Goal: Information Seeking & Learning: Learn about a topic

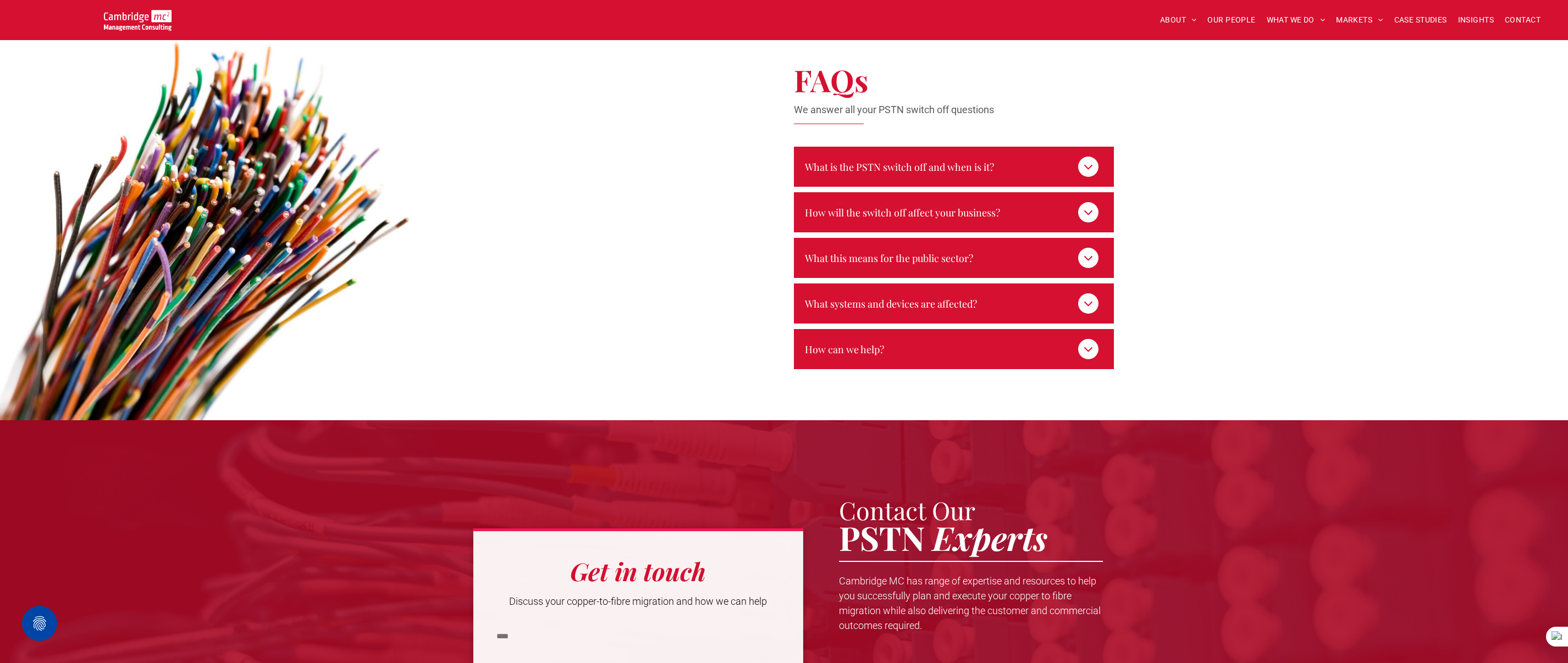
scroll to position [1776, 0]
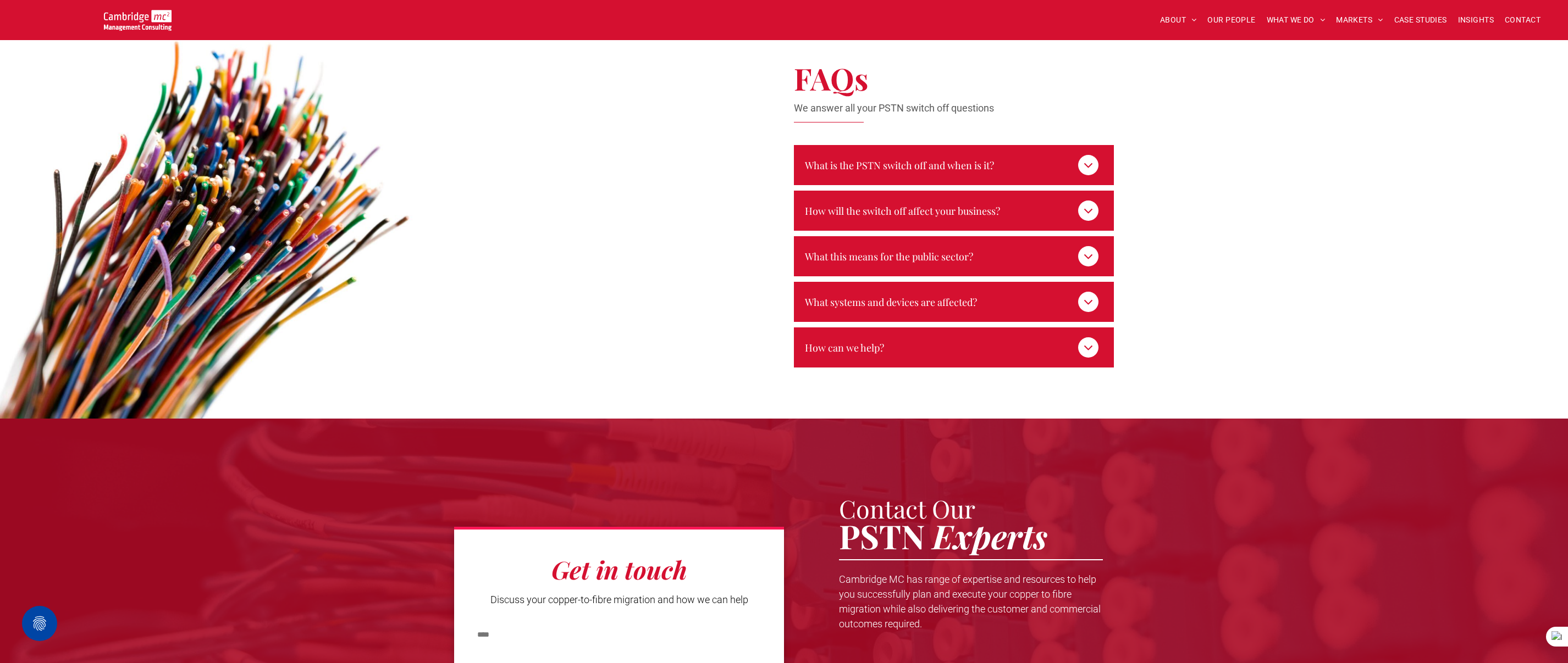
click at [1093, 158] on icon at bounding box center [1087, 165] width 15 height 15
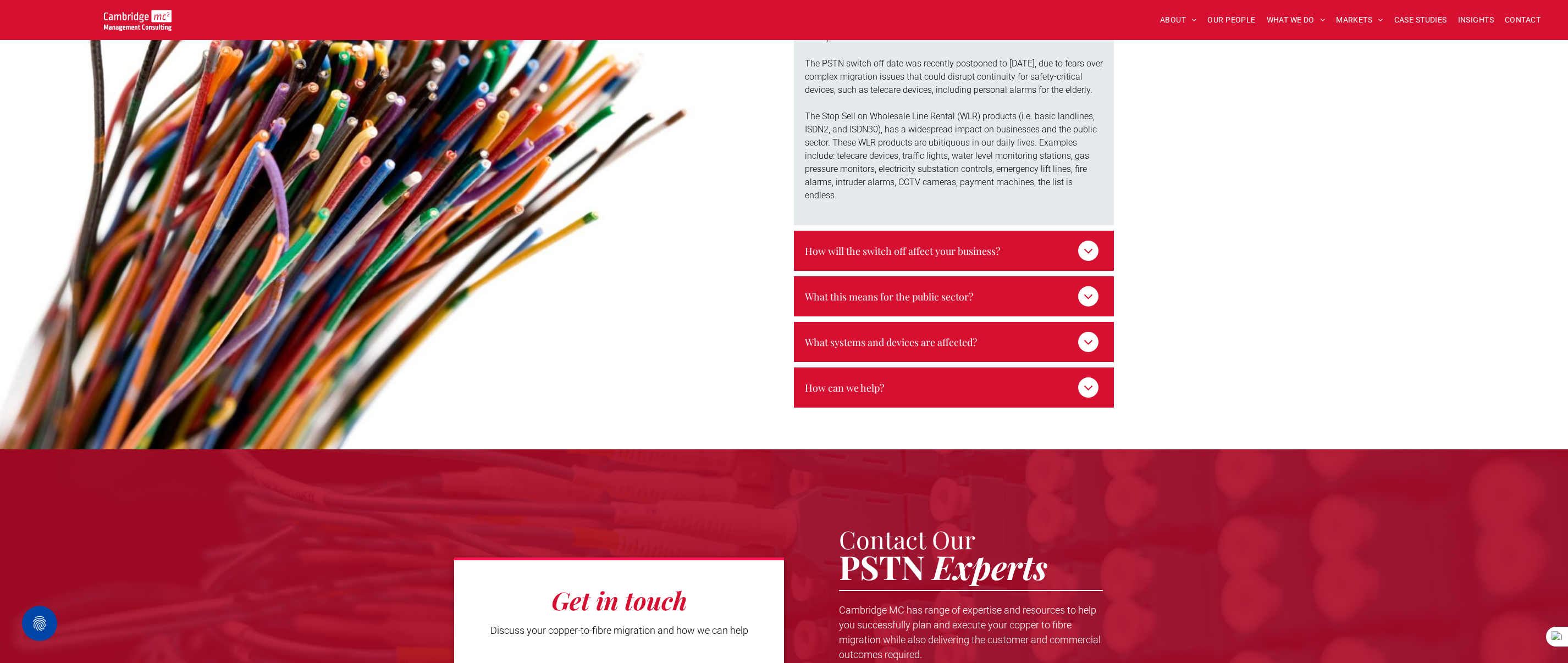
scroll to position [2023, 0]
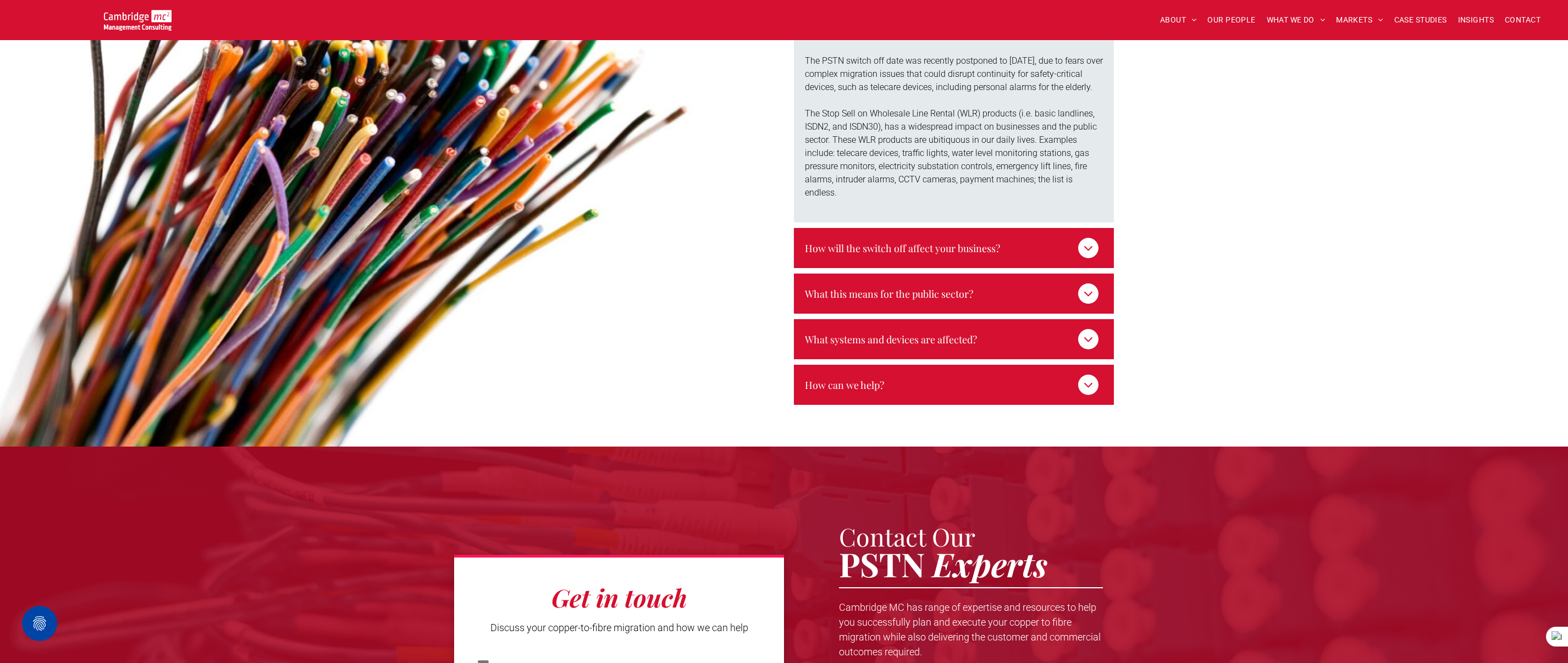
click at [1089, 240] on icon at bounding box center [1087, 247] width 15 height 15
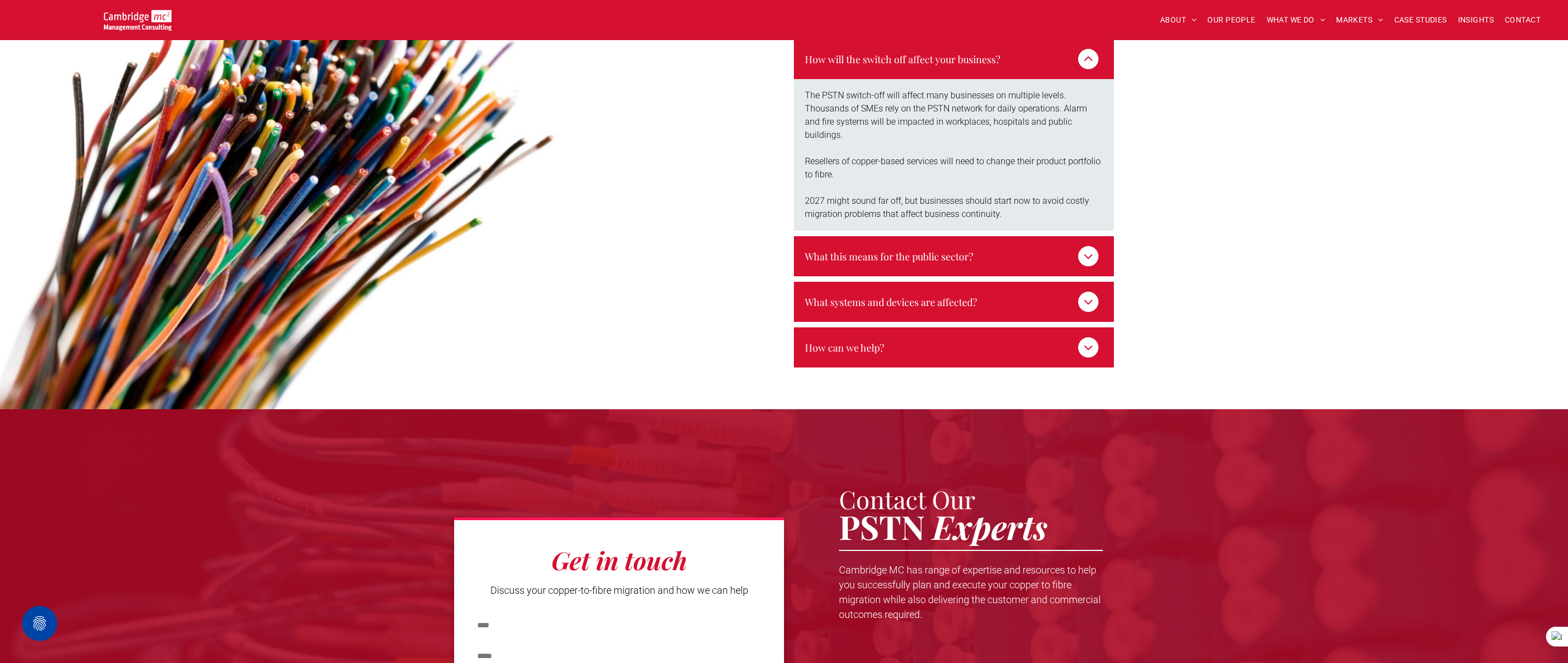
scroll to position [1934, 0]
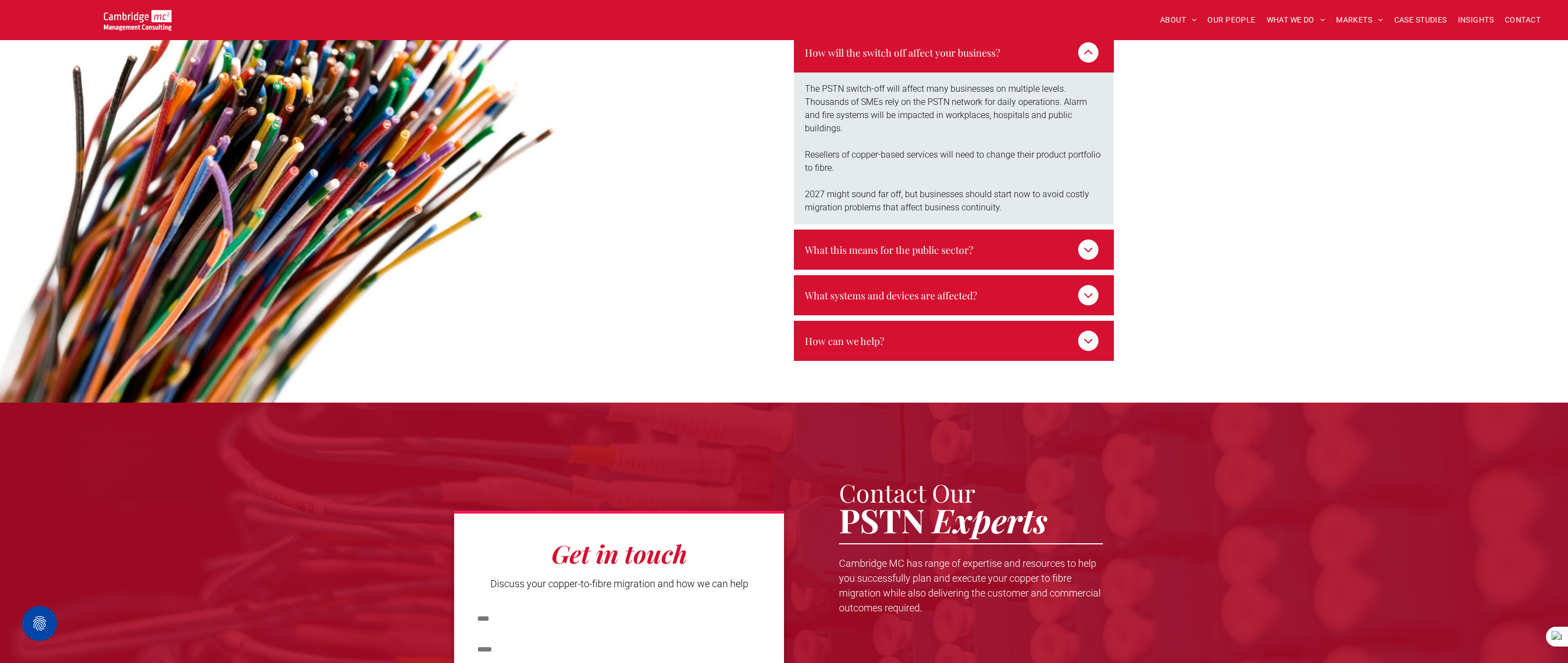
drag, startPoint x: 1092, startPoint y: 209, endPoint x: 1072, endPoint y: 206, distance: 20.2
click at [1092, 242] on icon at bounding box center [1087, 249] width 15 height 15
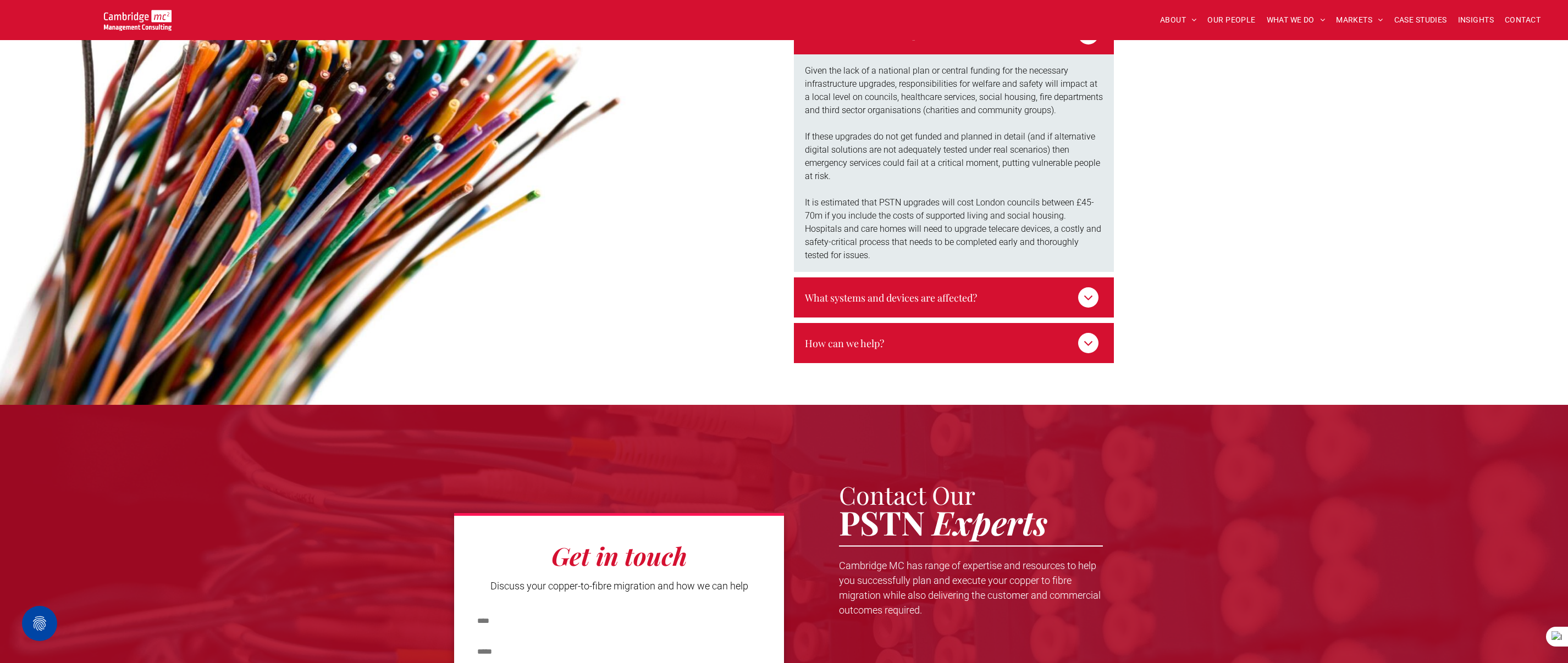
scroll to position [2000, 0]
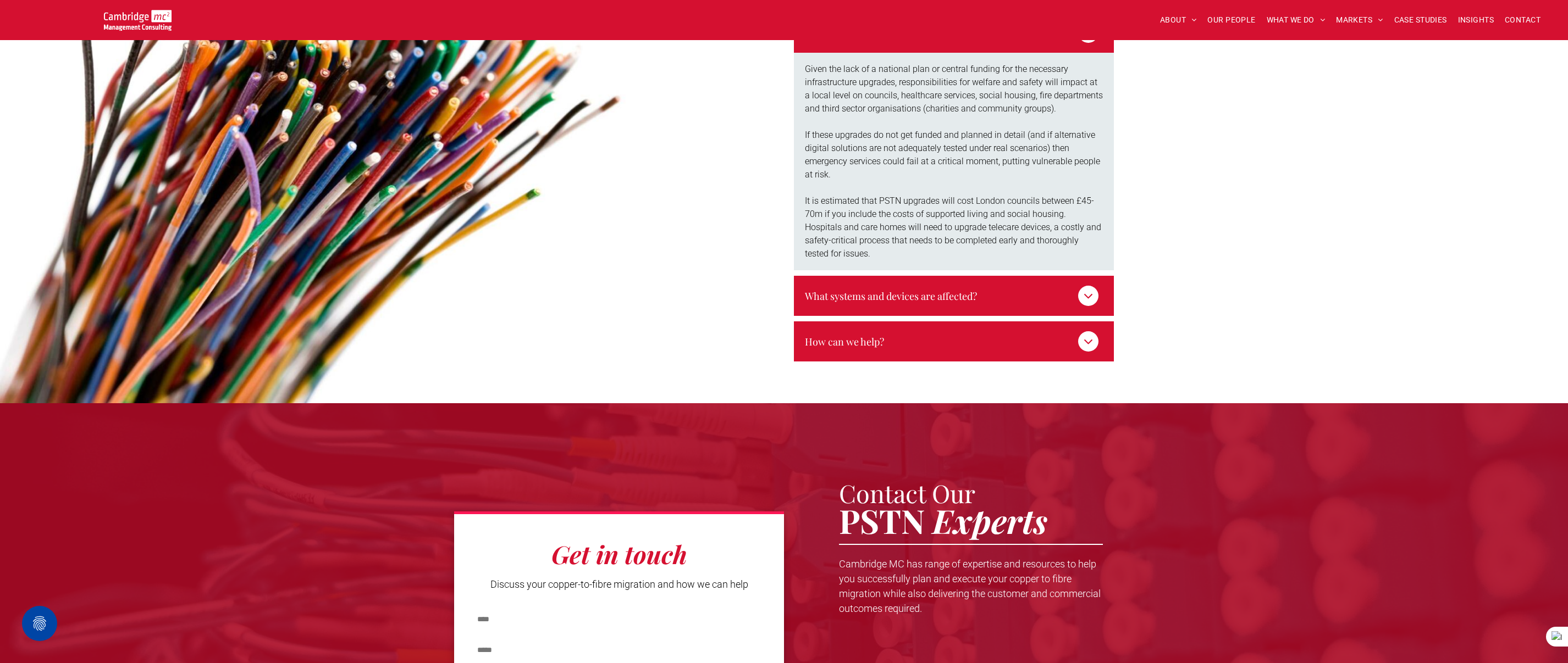
click at [1094, 289] on icon at bounding box center [1087, 296] width 15 height 15
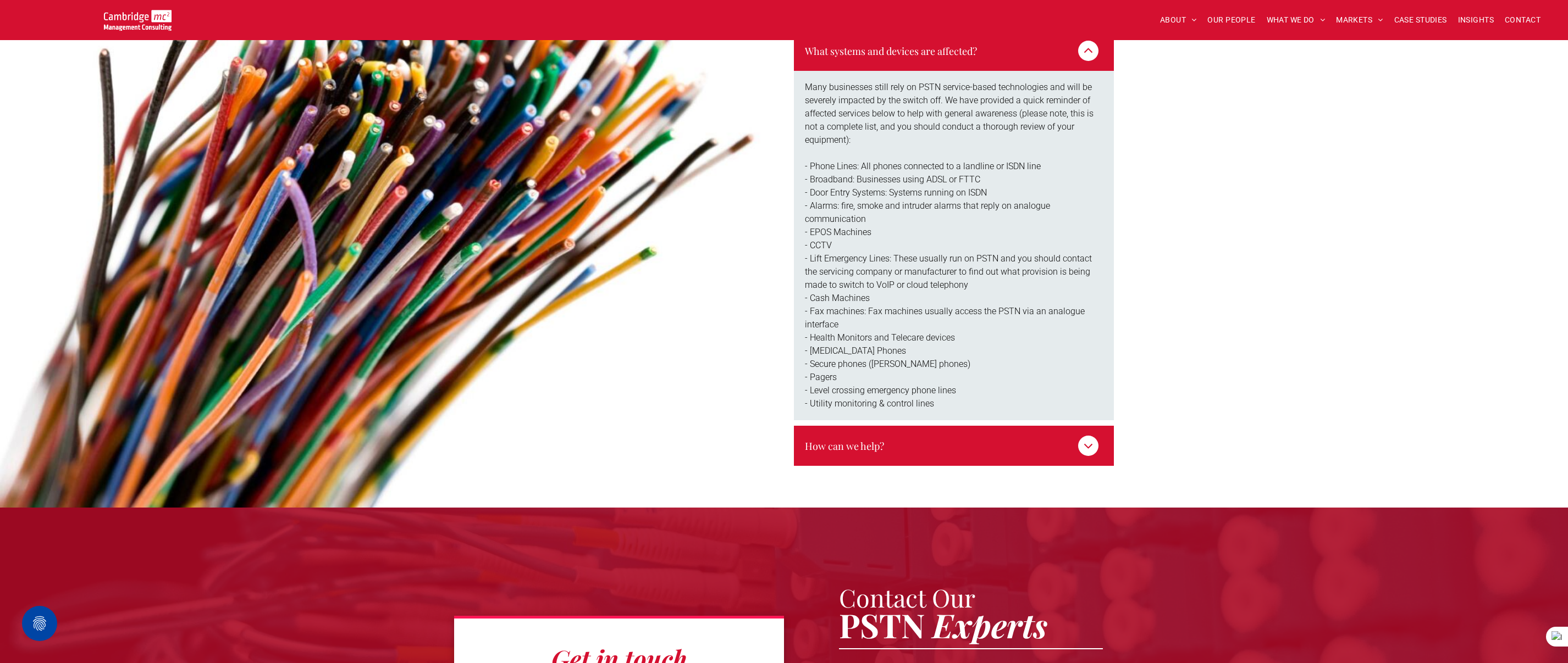
scroll to position [2028, 0]
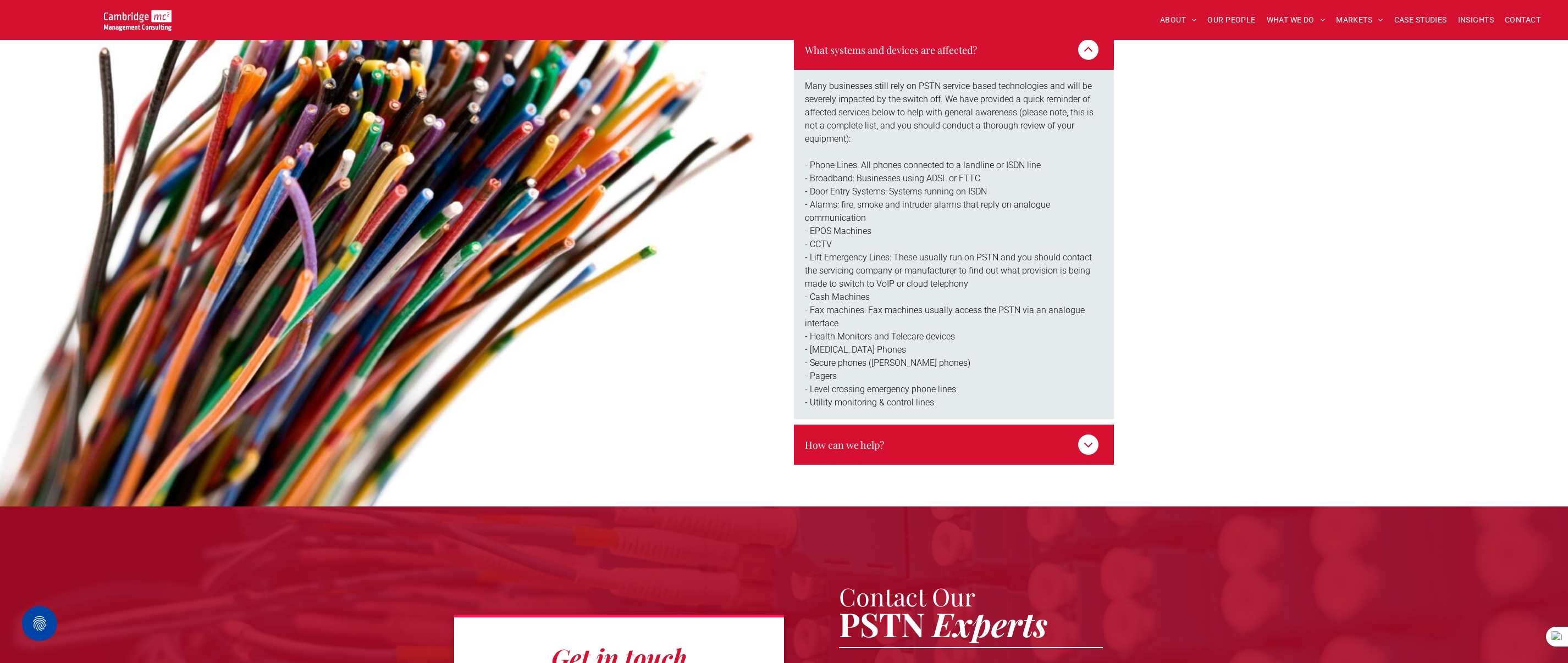
drag, startPoint x: 1093, startPoint y: 415, endPoint x: 1080, endPoint y: 397, distance: 22.2
click at [1093, 437] on icon at bounding box center [1087, 444] width 15 height 15
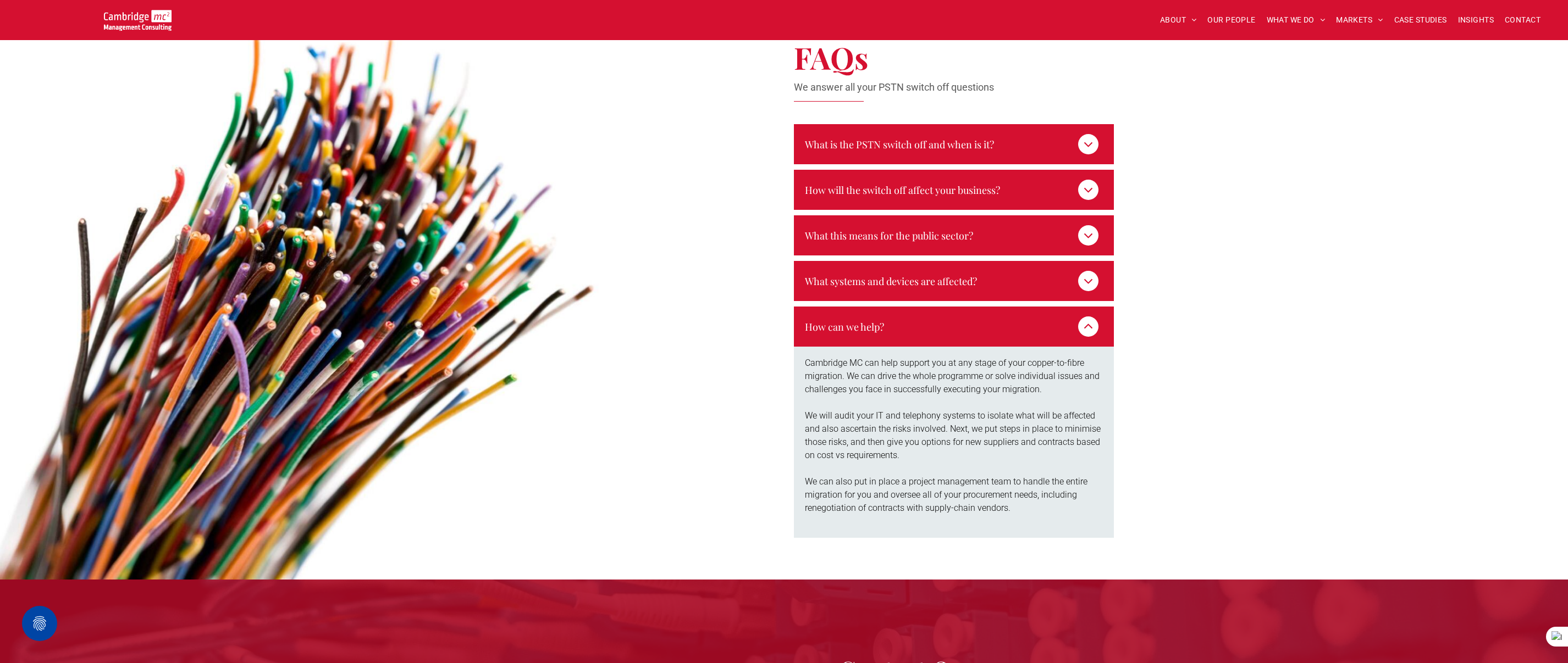
scroll to position [1784, 0]
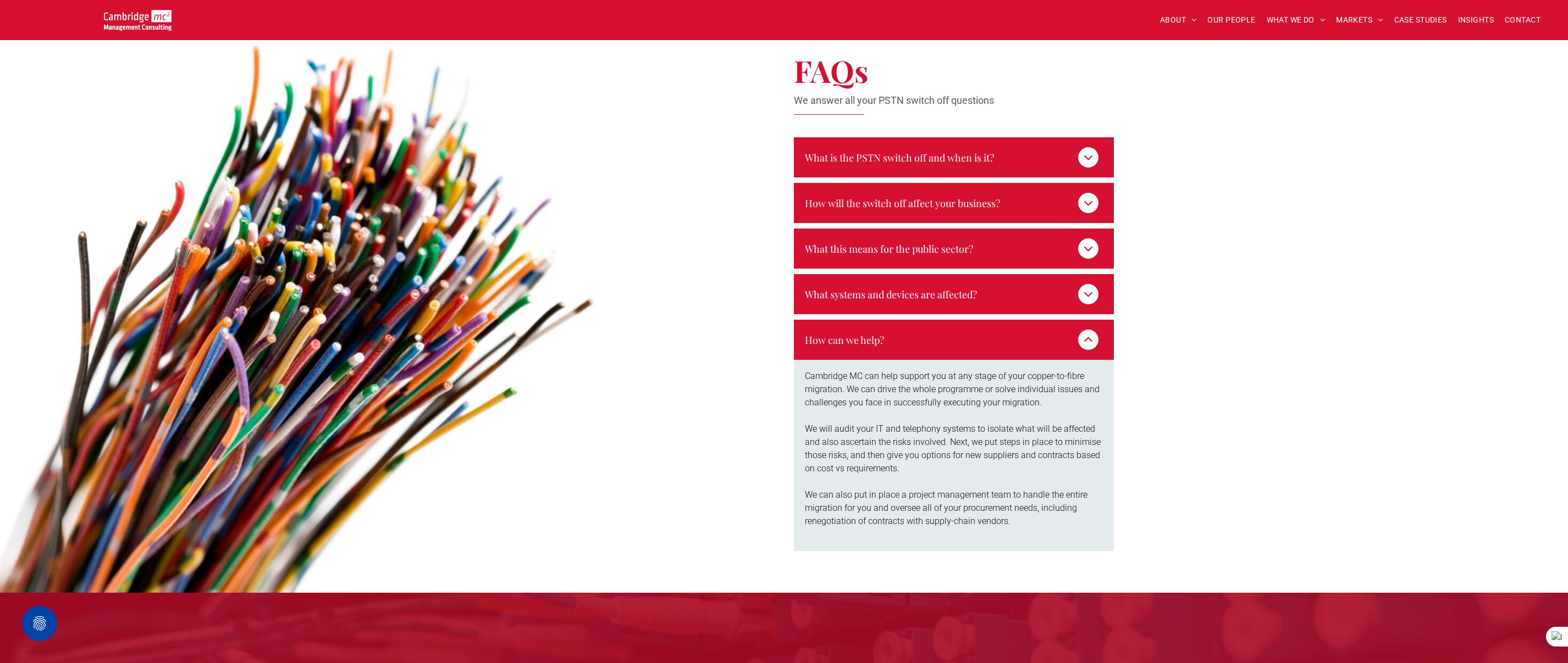
click at [1089, 332] on icon at bounding box center [1087, 339] width 15 height 15
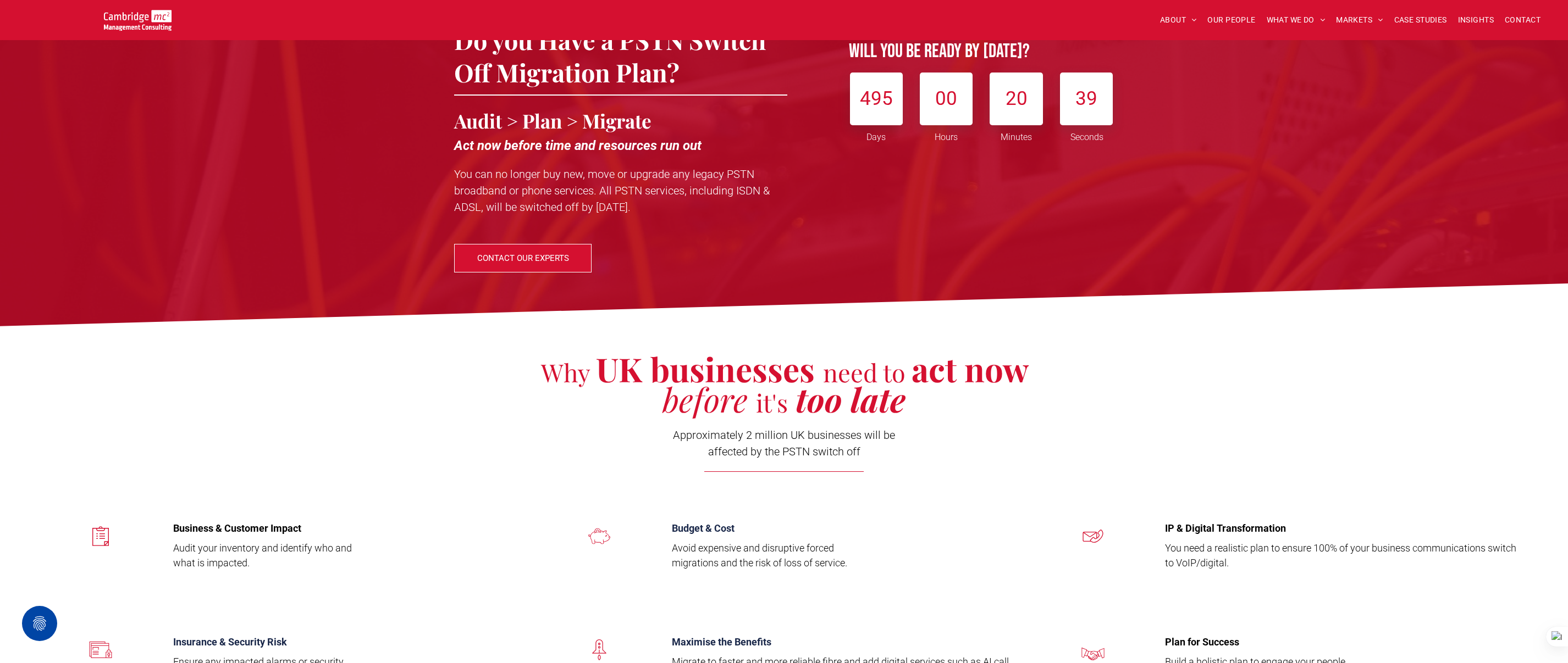
scroll to position [114, 0]
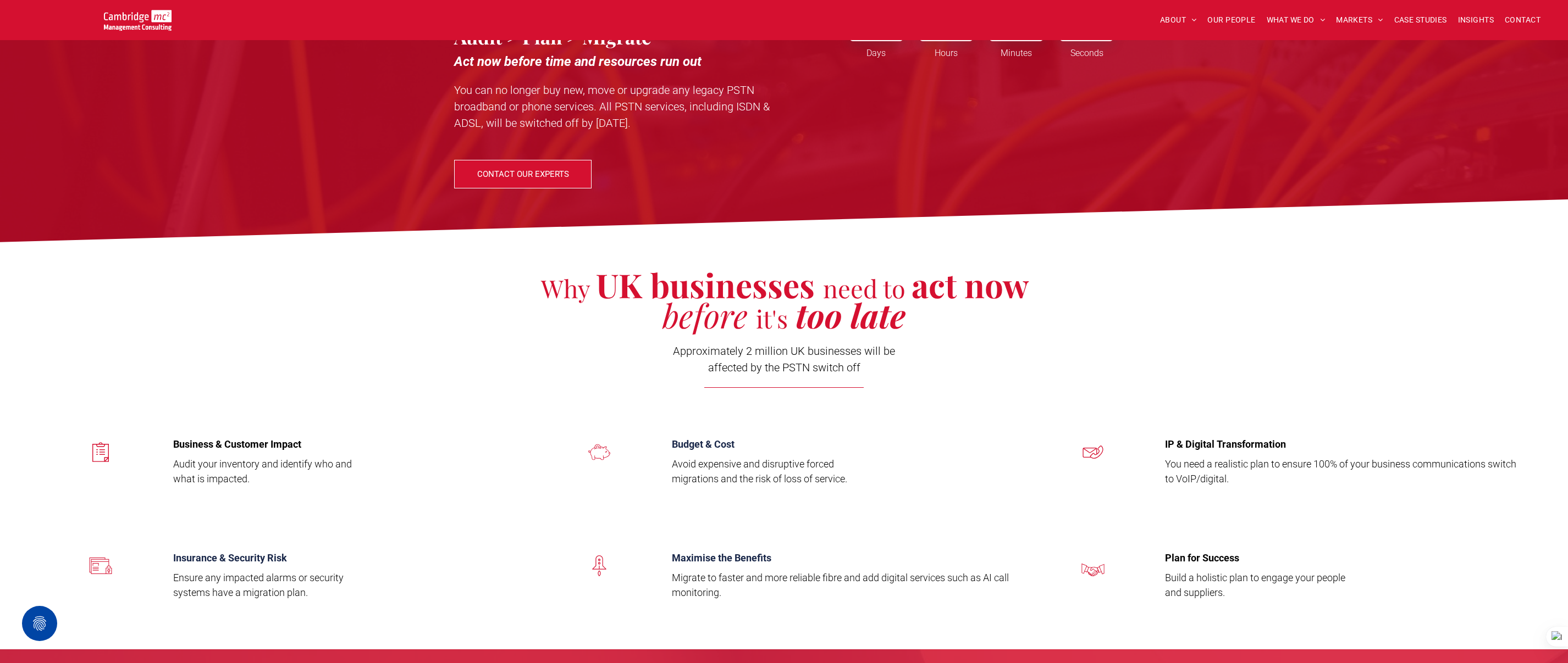
drag, startPoint x: 675, startPoint y: 351, endPoint x: 771, endPoint y: 100, distance: 268.7
click at [865, 371] on p "Approximately 2 million UK businesses will be affected by the PSTN switch off" at bounding box center [783, 359] width 257 height 33
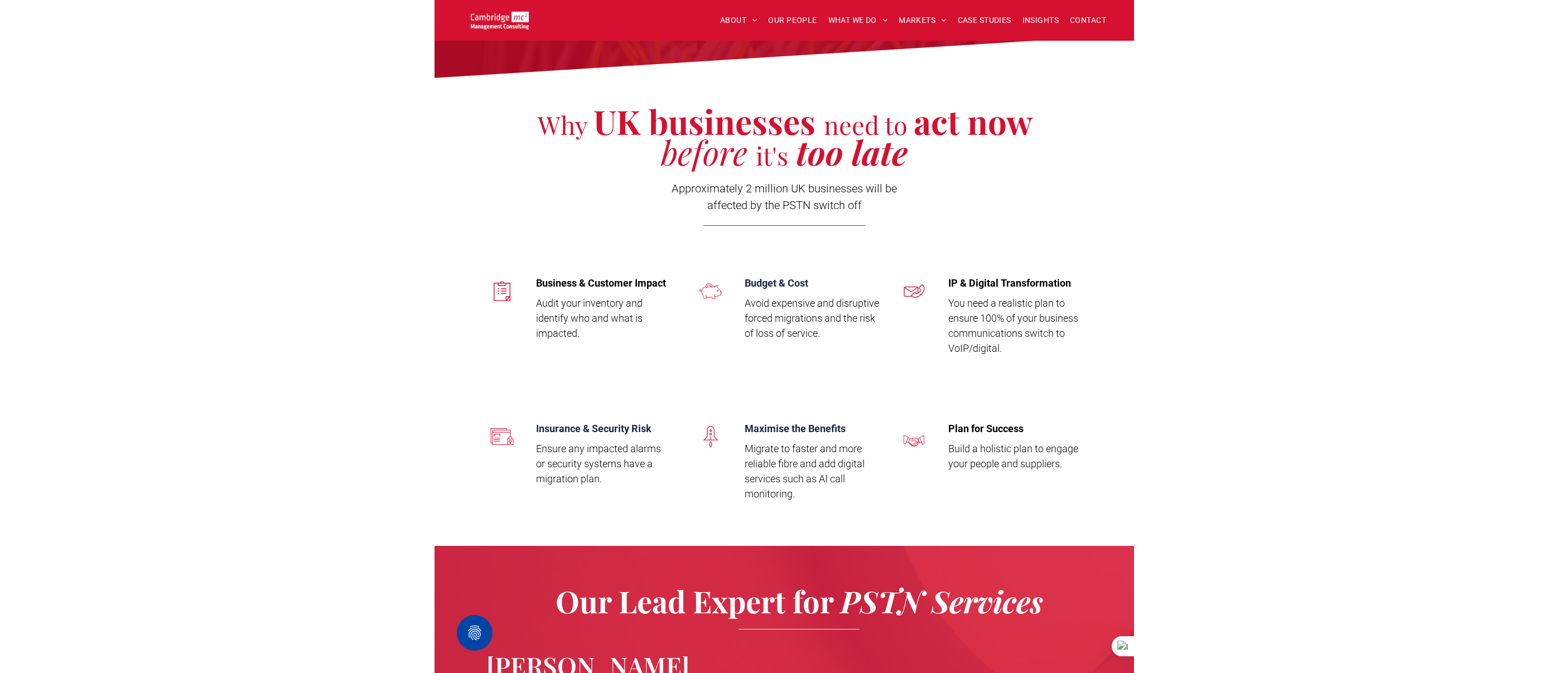
scroll to position [283, 0]
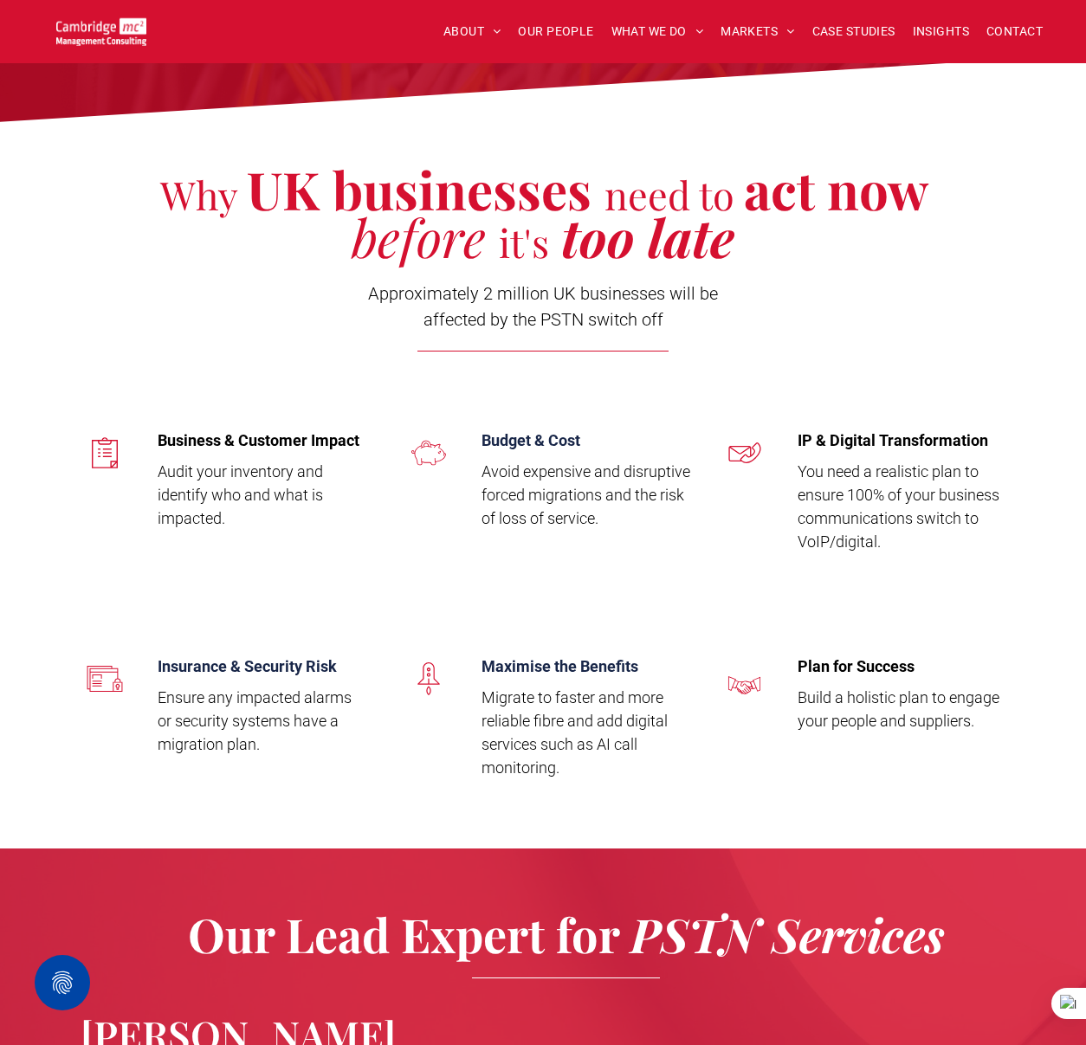
click at [185, 438] on span "Business & Customer Impact" at bounding box center [259, 440] width 202 height 18
drag, startPoint x: 210, startPoint y: 442, endPoint x: 365, endPoint y: 440, distance: 154.1
click at [365, 440] on h4 "Business & Customer Impact" at bounding box center [263, 440] width 211 height 18
drag, startPoint x: 165, startPoint y: 473, endPoint x: 248, endPoint y: 533, distance: 102.9
click at [248, 533] on div "Business & Customer Impact Audit your inventory and identify who and what is im…" at bounding box center [256, 485] width 224 height 125
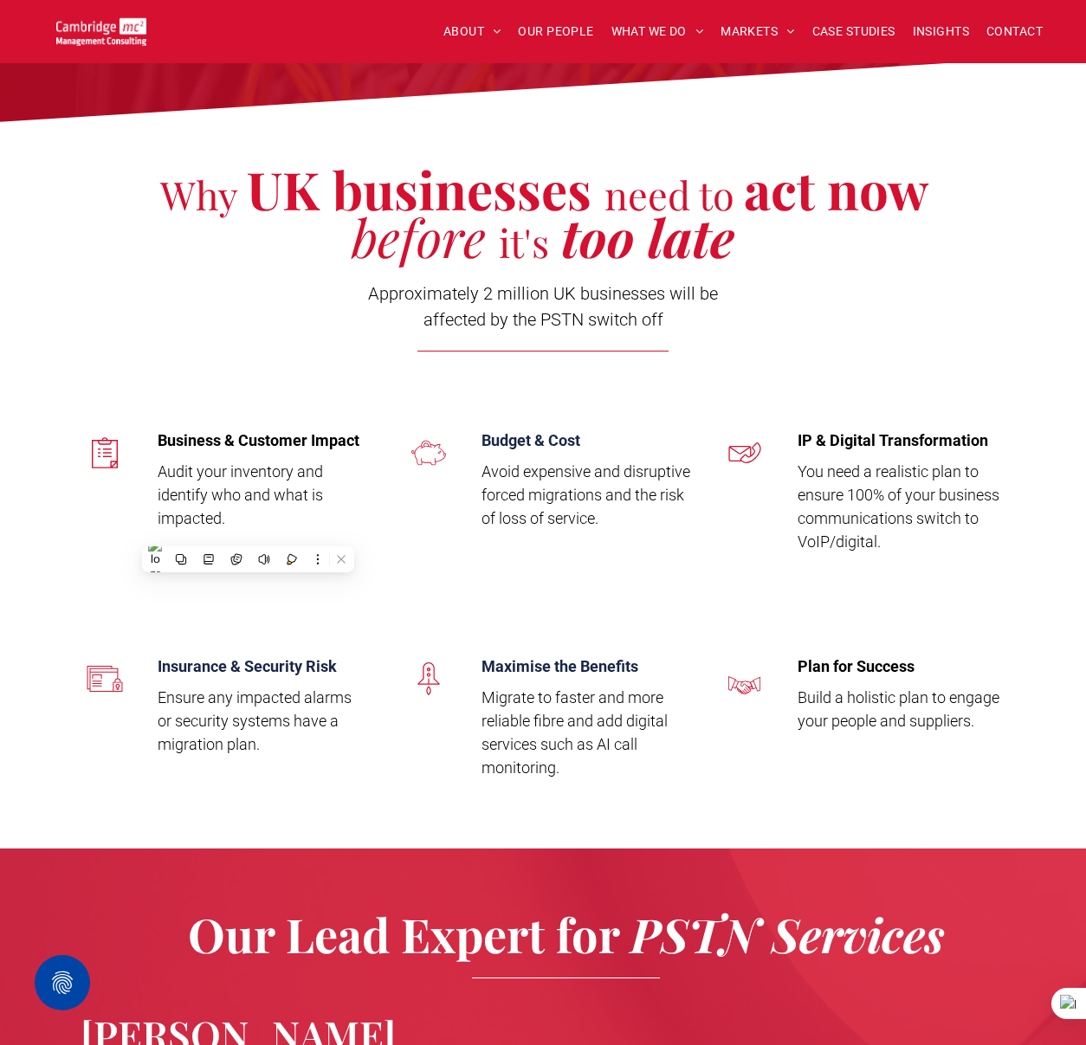
drag, startPoint x: 161, startPoint y: 697, endPoint x: 280, endPoint y: 743, distance: 127.2
click at [280, 744] on p "Ensure any impacted alarms or security systems have a migration plan." at bounding box center [263, 721] width 211 height 70
drag, startPoint x: 485, startPoint y: 471, endPoint x: 609, endPoint y: 515, distance: 131.5
click at [609, 515] on p "Avoid expensive and disruptive forced migrations and the risk of loss of servic…" at bounding box center [586, 495] width 210 height 70
drag, startPoint x: 484, startPoint y: 697, endPoint x: 572, endPoint y: 759, distance: 107.4
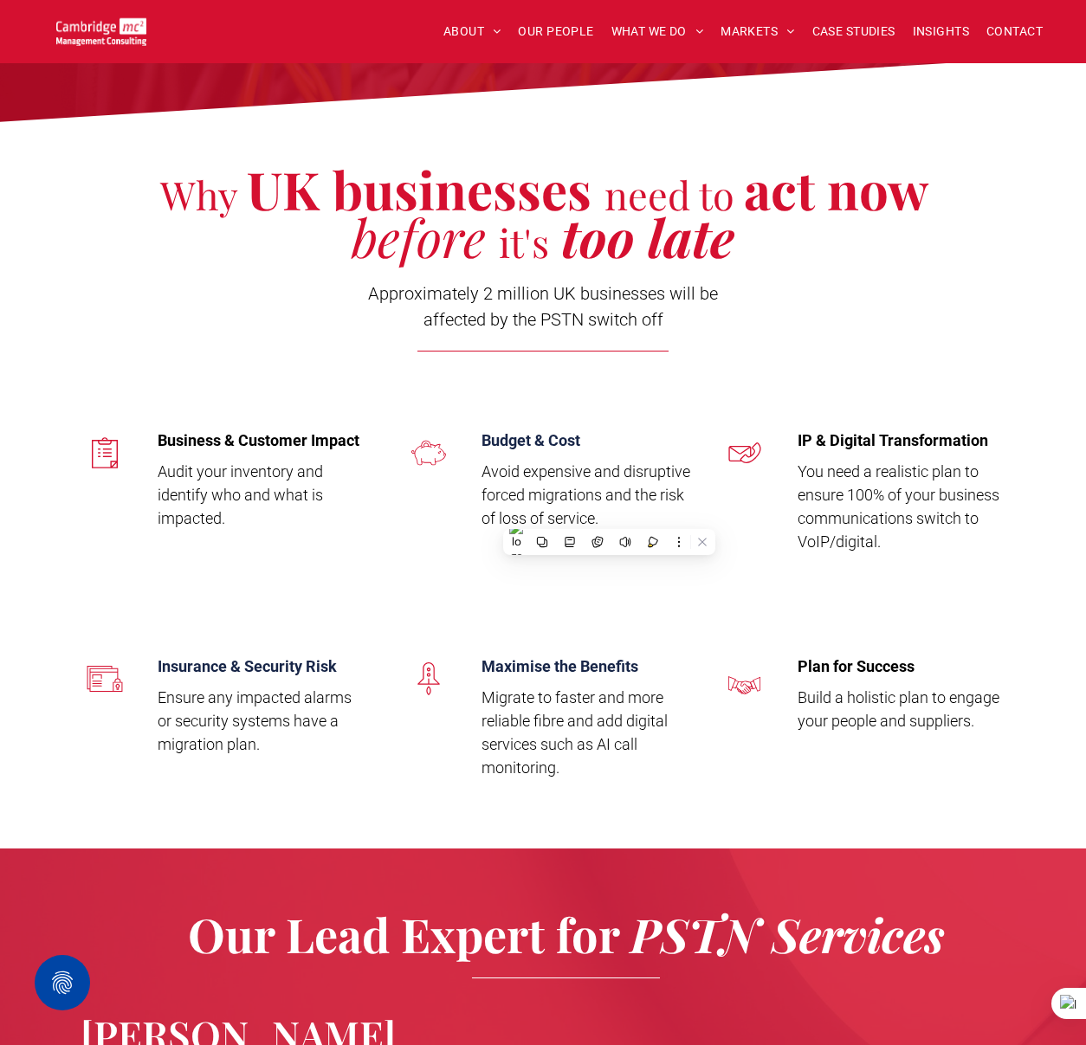
click at [572, 759] on p "Migrate to faster and more reliable fibre and add digital services such as AI c…" at bounding box center [586, 733] width 210 height 94
drag, startPoint x: 803, startPoint y: 472, endPoint x: 927, endPoint y: 543, distance: 142.7
click at [927, 543] on p "You need a realistic plan to ensure 100% of your business communications switch…" at bounding box center [903, 507] width 210 height 94
click at [833, 462] on span "You need a realistic plan to ensure 100% of your business communications switch…" at bounding box center [899, 506] width 202 height 88
drag, startPoint x: 798, startPoint y: 468, endPoint x: 883, endPoint y: 539, distance: 110.7
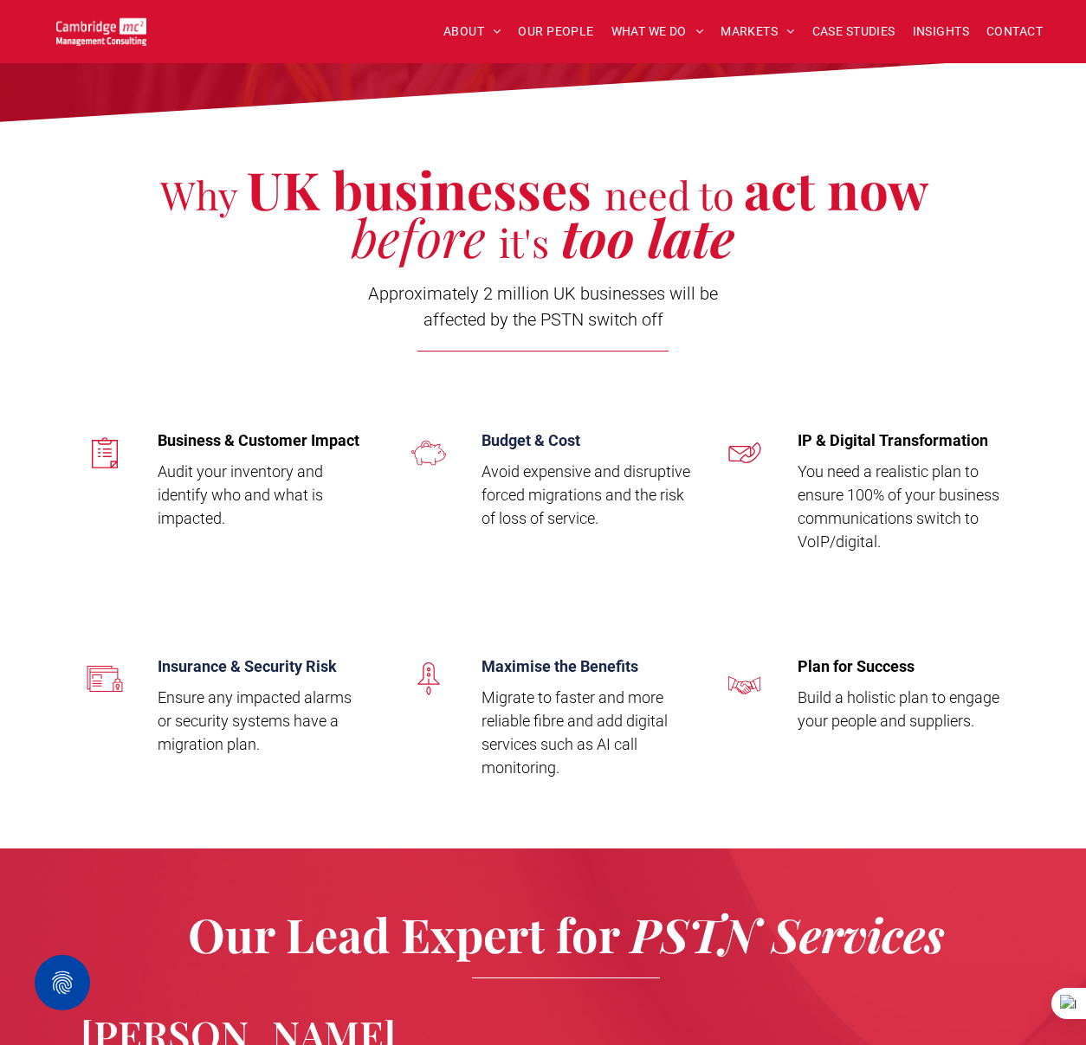
click at [883, 539] on p "You need a realistic plan to ensure 100% of your business communications switch…" at bounding box center [903, 507] width 210 height 94
drag, startPoint x: 799, startPoint y: 696, endPoint x: 986, endPoint y: 721, distance: 188.7
click at [987, 721] on p "Build a holistic plan to engage your people and suppliers." at bounding box center [903, 709] width 210 height 47
click at [123, 291] on div "Why UK businesses need to act now before it's too late Approximately 2 million …" at bounding box center [543, 264] width 1017 height 196
drag, startPoint x: 160, startPoint y: 439, endPoint x: 973, endPoint y: 757, distance: 873.0
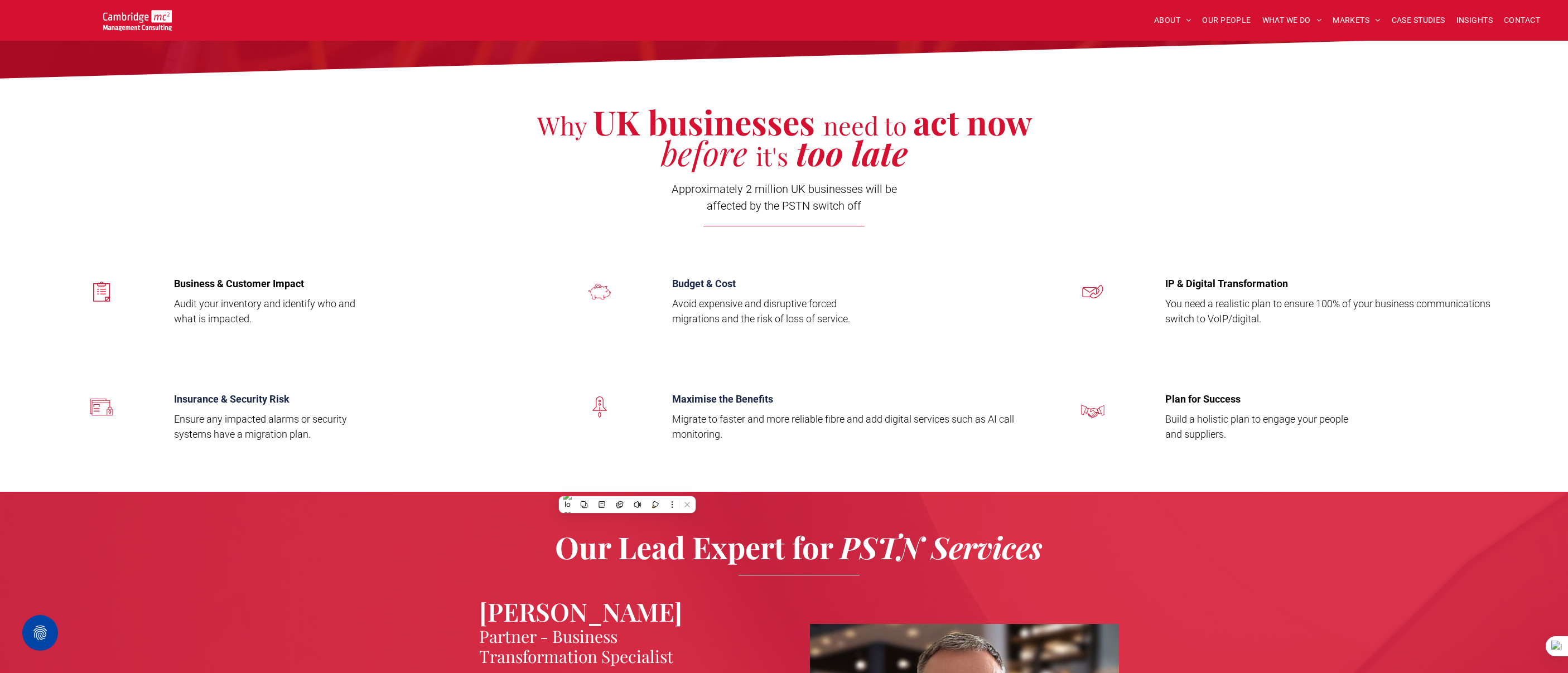
click at [647, 215] on div "Why UK businesses need to act now before it's too late Approximately 2 million …" at bounding box center [784, 170] width 669 height 126
